Goal: Find specific page/section: Find specific page/section

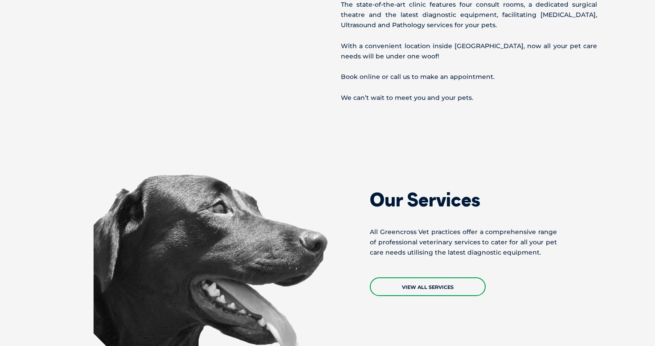
scroll to position [506, 0]
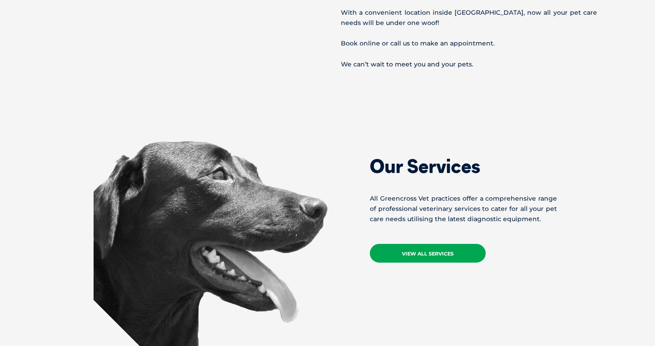
click at [412, 256] on link "View All Services" at bounding box center [428, 253] width 116 height 19
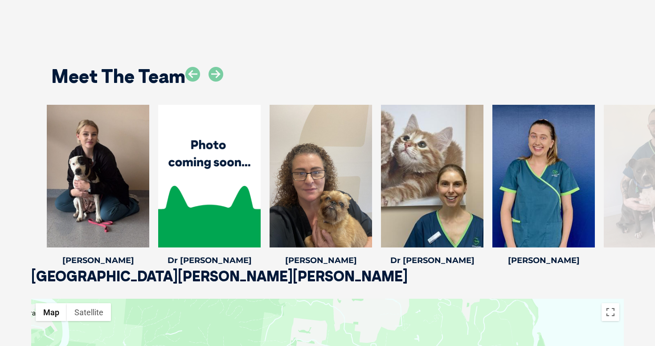
scroll to position [1179, 0]
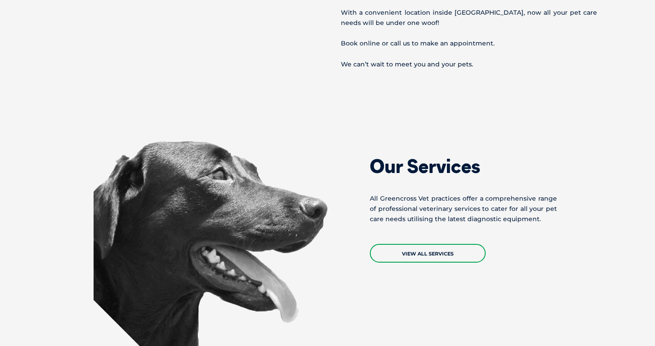
scroll to position [1179, 0]
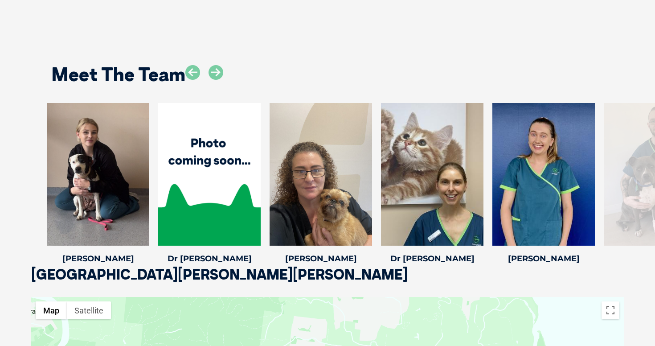
click at [622, 202] on div at bounding box center [655, 174] width 103 height 143
click at [588, 250] on icon at bounding box center [589, 239] width 29 height 29
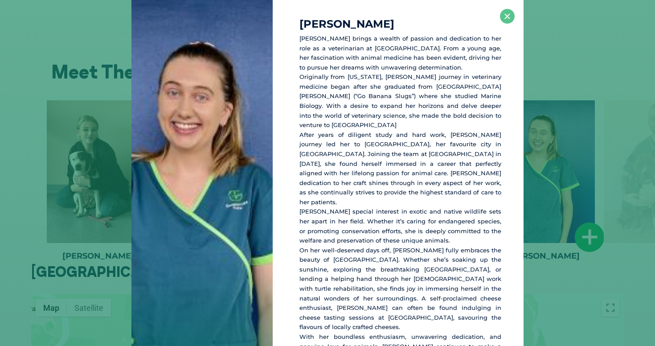
scroll to position [1182, 0]
click at [508, 16] on button "×" at bounding box center [507, 16] width 15 height 15
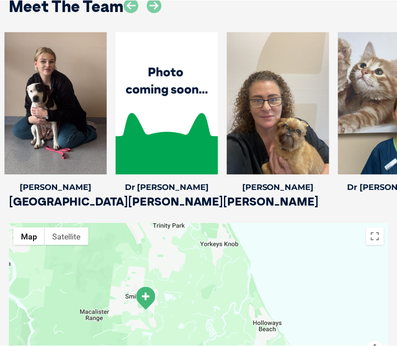
scroll to position [1250, 0]
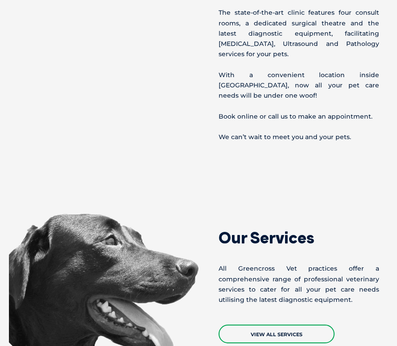
scroll to position [1250, 0]
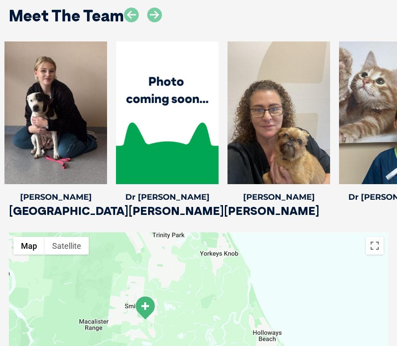
click at [352, 70] on div at bounding box center [390, 112] width 103 height 143
click at [380, 57] on div at bounding box center [390, 112] width 103 height 143
